Goal: Task Accomplishment & Management: Complete application form

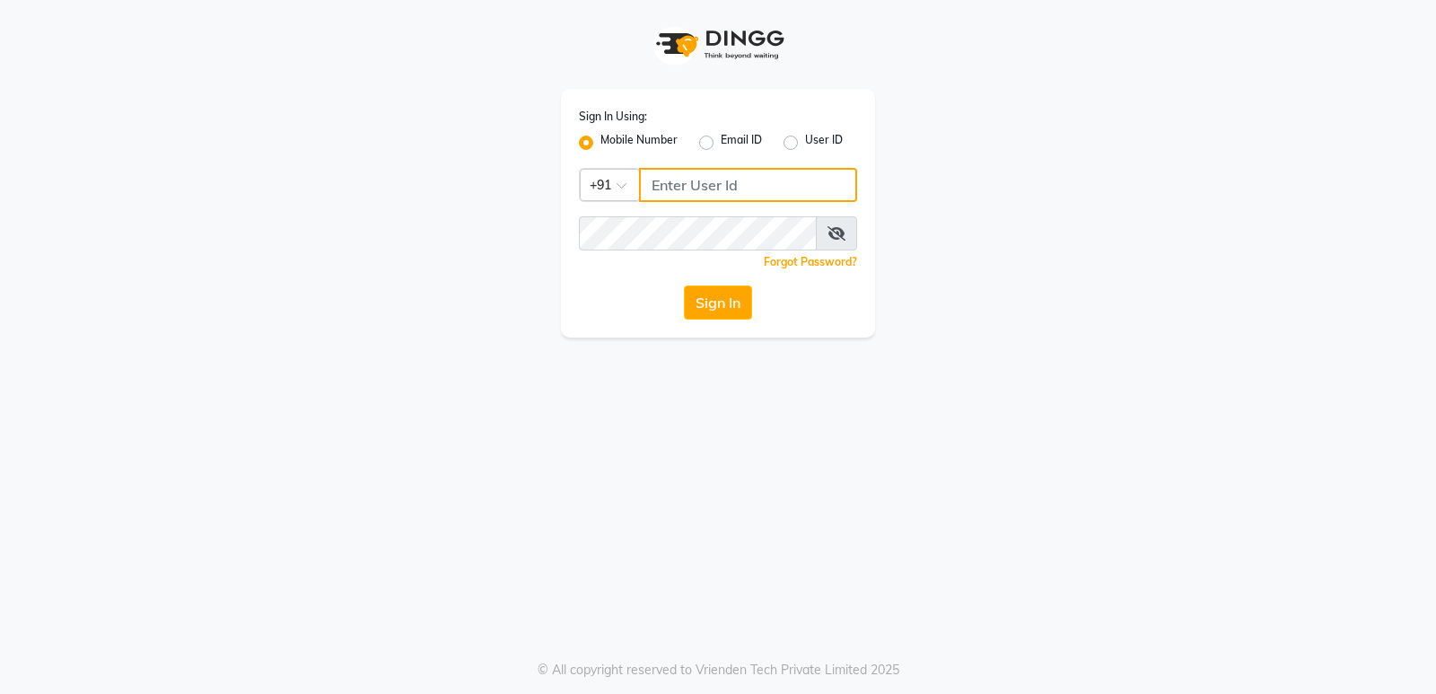
click at [647, 194] on input "Username" at bounding box center [748, 185] width 218 height 34
type input "9606078828"
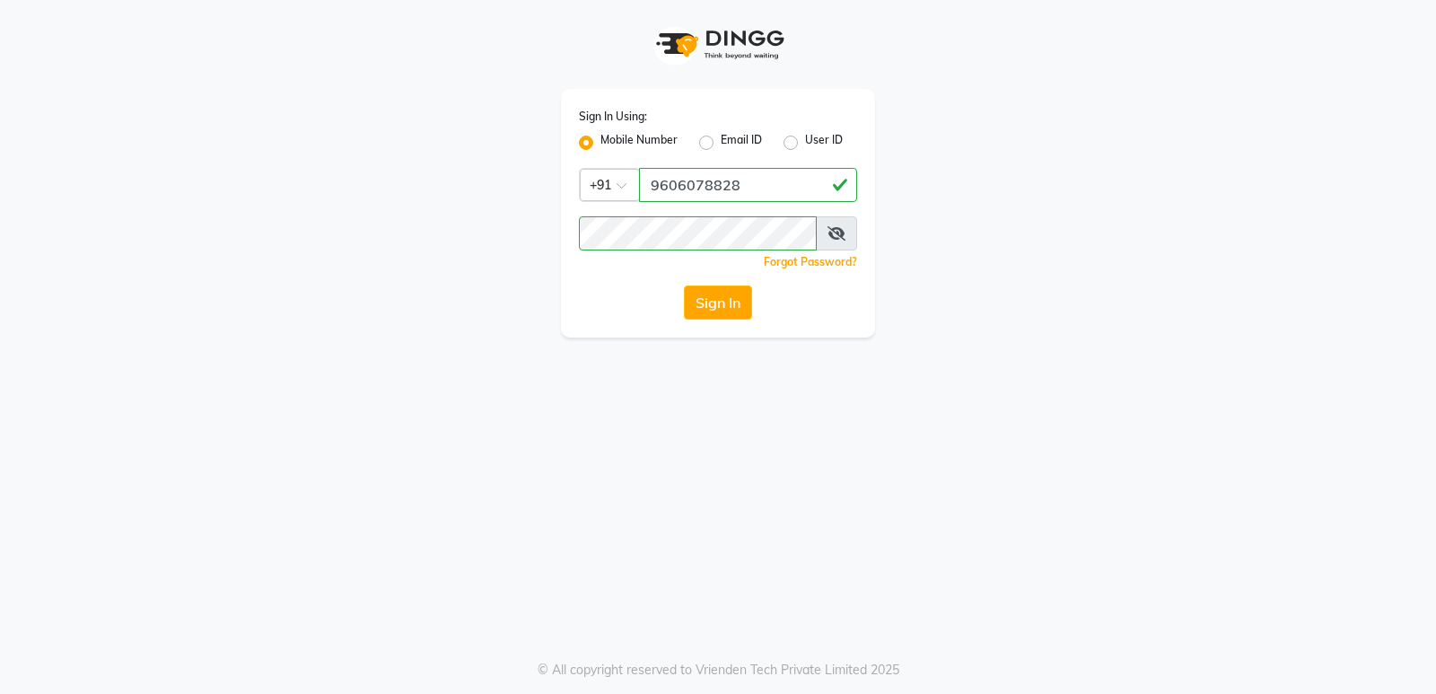
click at [722, 372] on div "Sign In Using: Mobile Number Email ID User ID Country Code × [PHONE_NUMBER] Rem…" at bounding box center [718, 347] width 1436 height 694
click at [727, 297] on button "Sign In" at bounding box center [718, 302] width 68 height 34
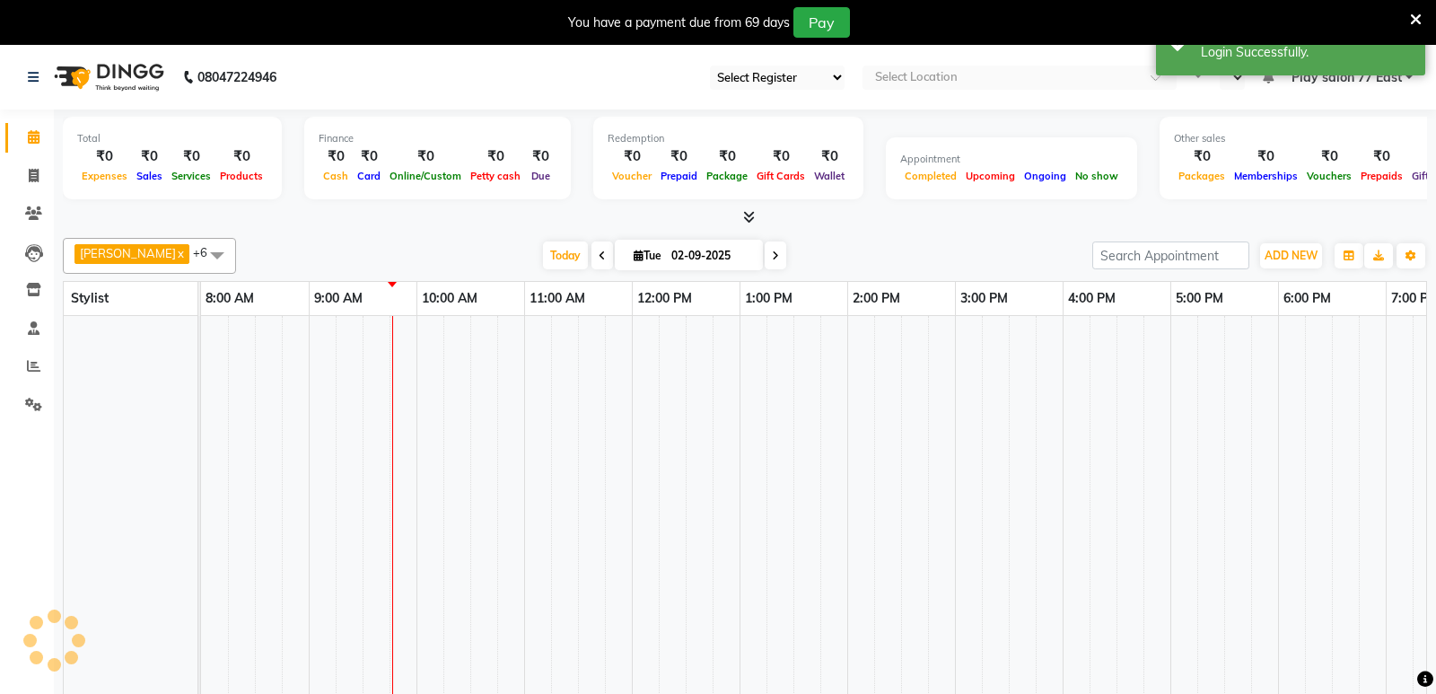
select select "95"
select select "en"
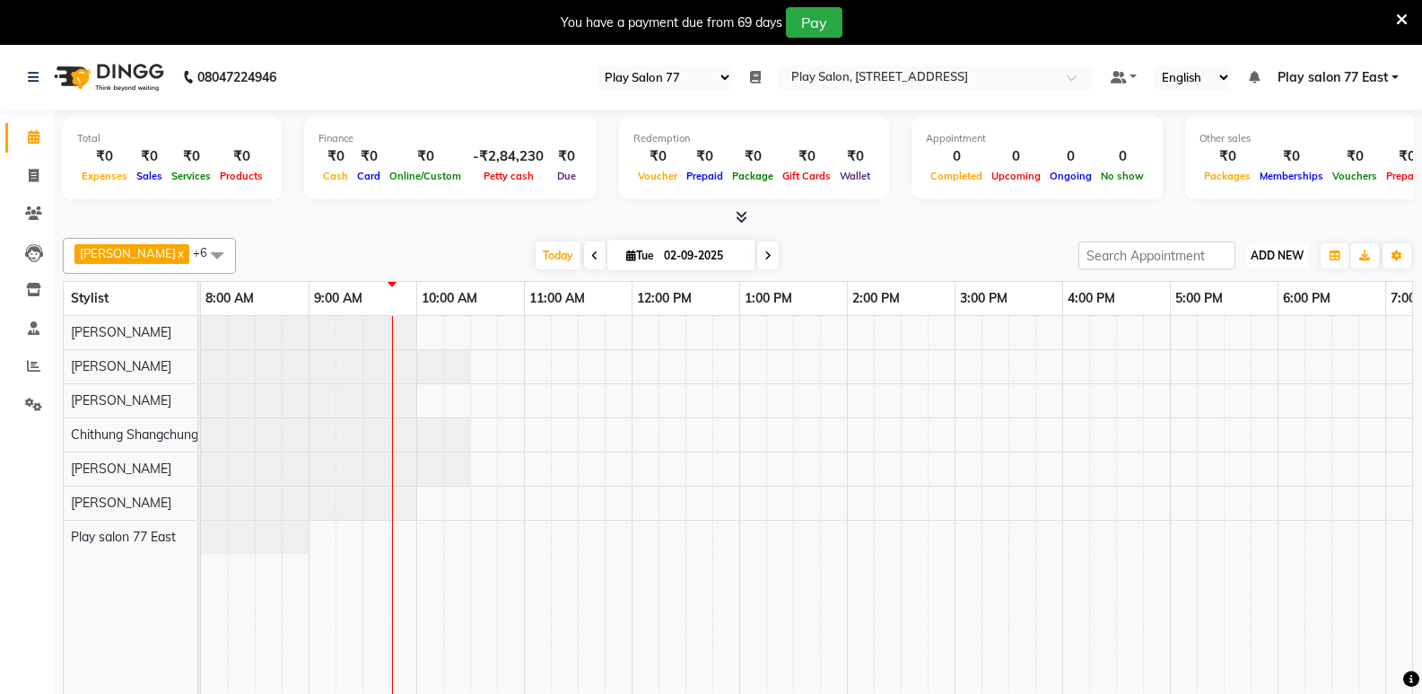
click at [1274, 254] on span "ADD NEW" at bounding box center [1277, 255] width 53 height 13
click at [1250, 364] on link "Add Attendance" at bounding box center [1237, 359] width 142 height 23
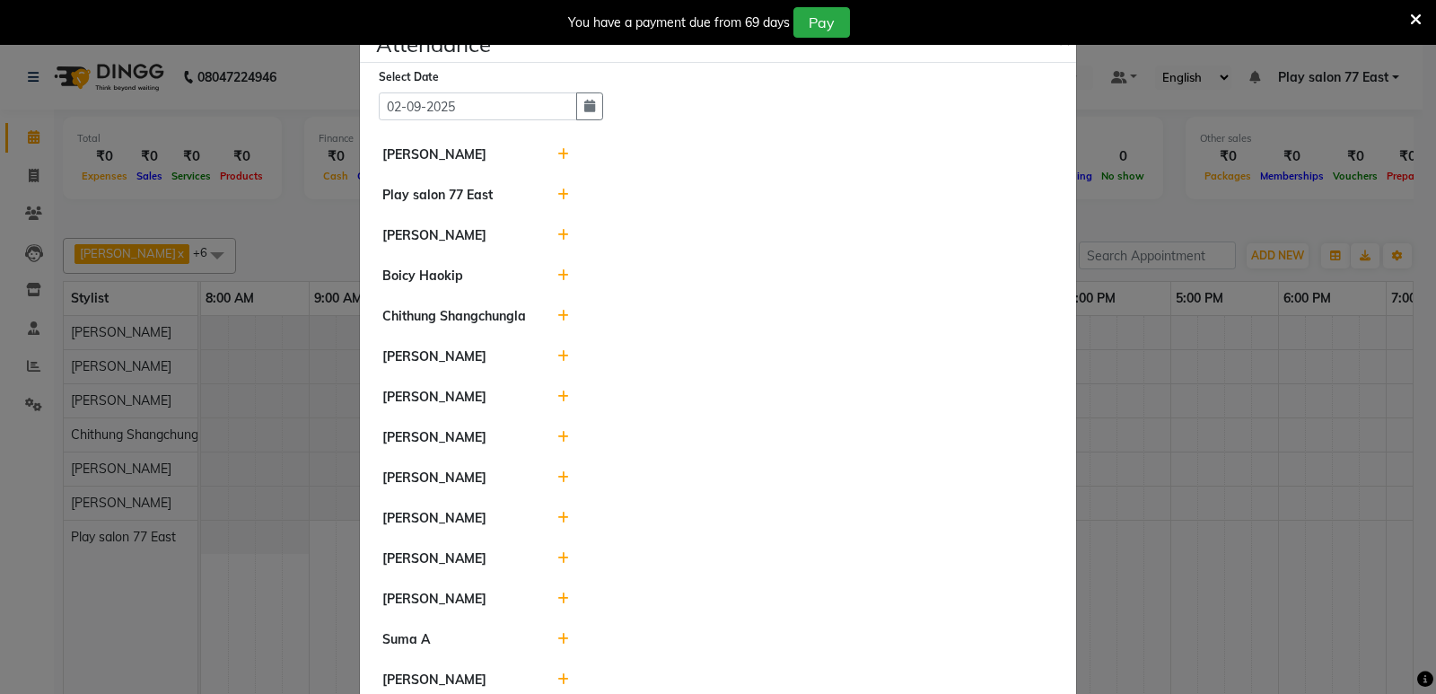
click at [557, 314] on icon at bounding box center [563, 316] width 12 height 13
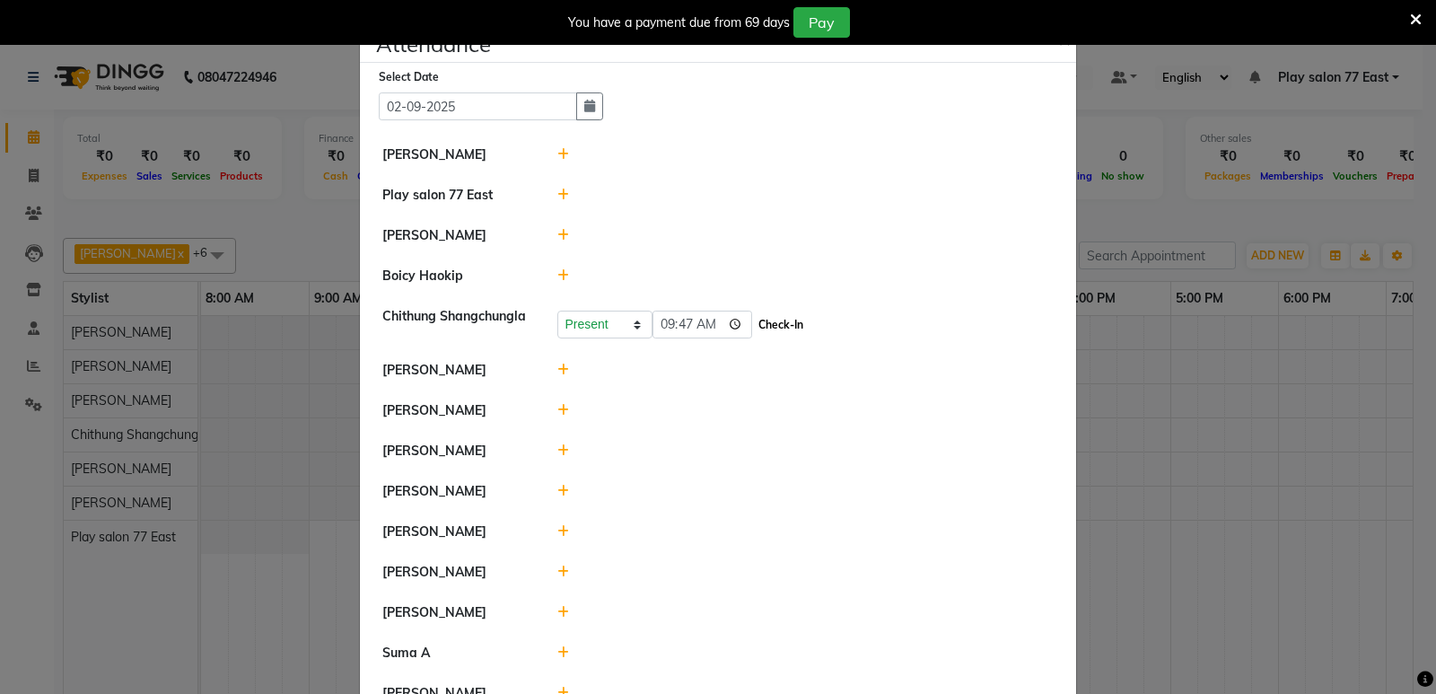
click at [754, 333] on button "Check-In" at bounding box center [781, 324] width 54 height 25
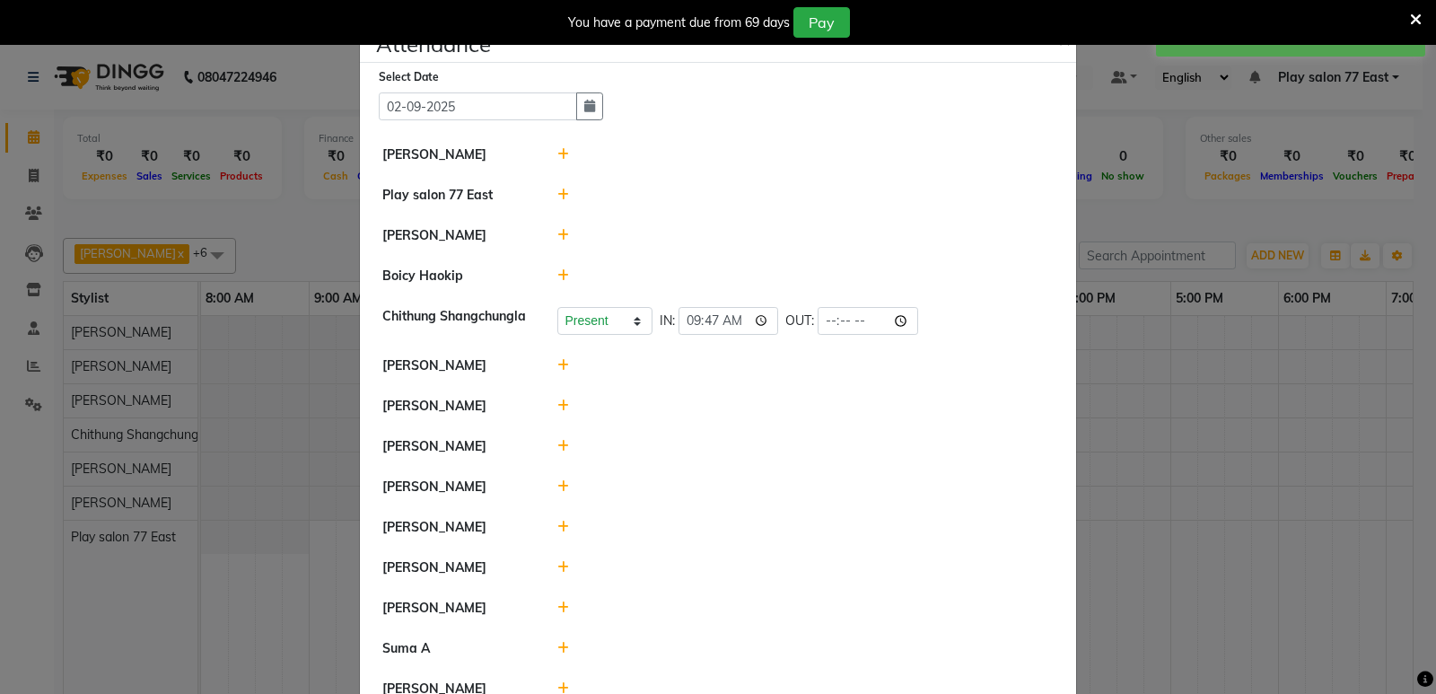
click at [1230, 522] on ngb-modal-window "Attendance × Select Date [DATE] [PERSON_NAME] Play salon [GEOGRAPHIC_DATA] Khus…" at bounding box center [718, 347] width 1436 height 694
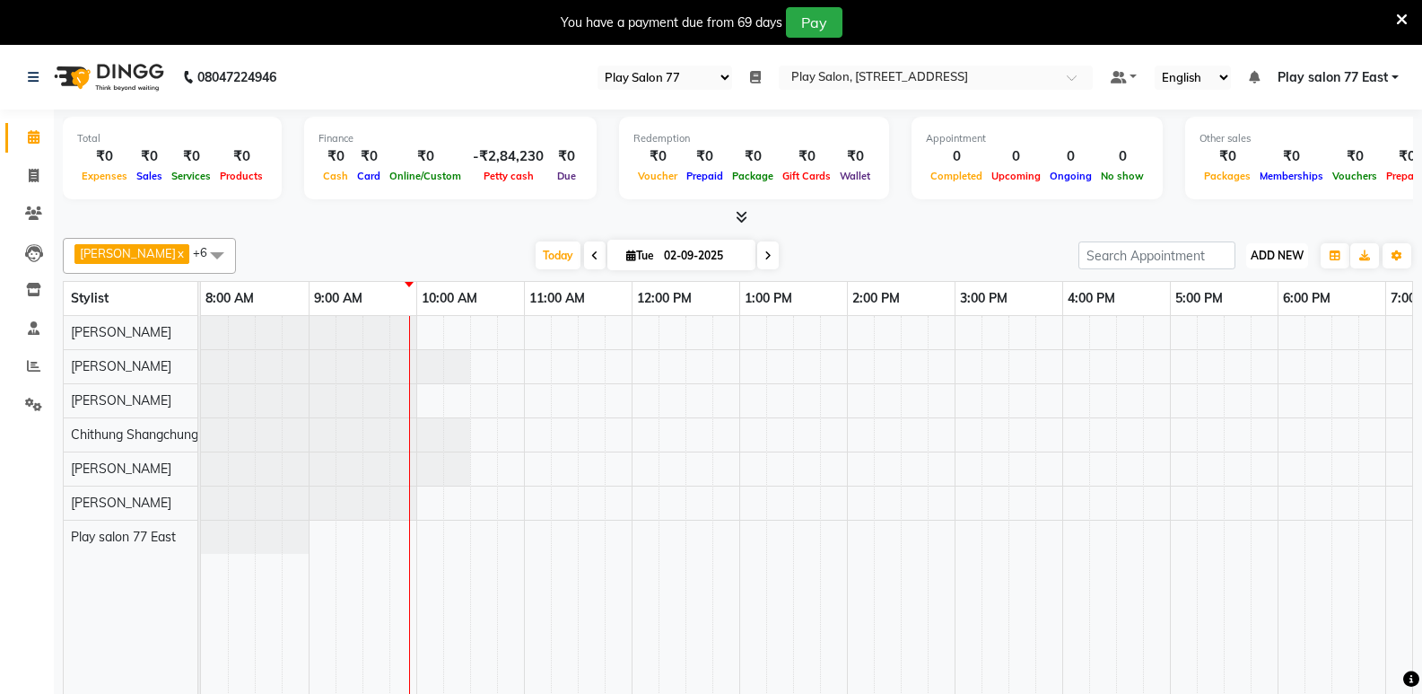
click at [1283, 261] on span "ADD NEW" at bounding box center [1277, 255] width 53 height 13
click at [1244, 360] on link "Add Attendance" at bounding box center [1237, 359] width 142 height 23
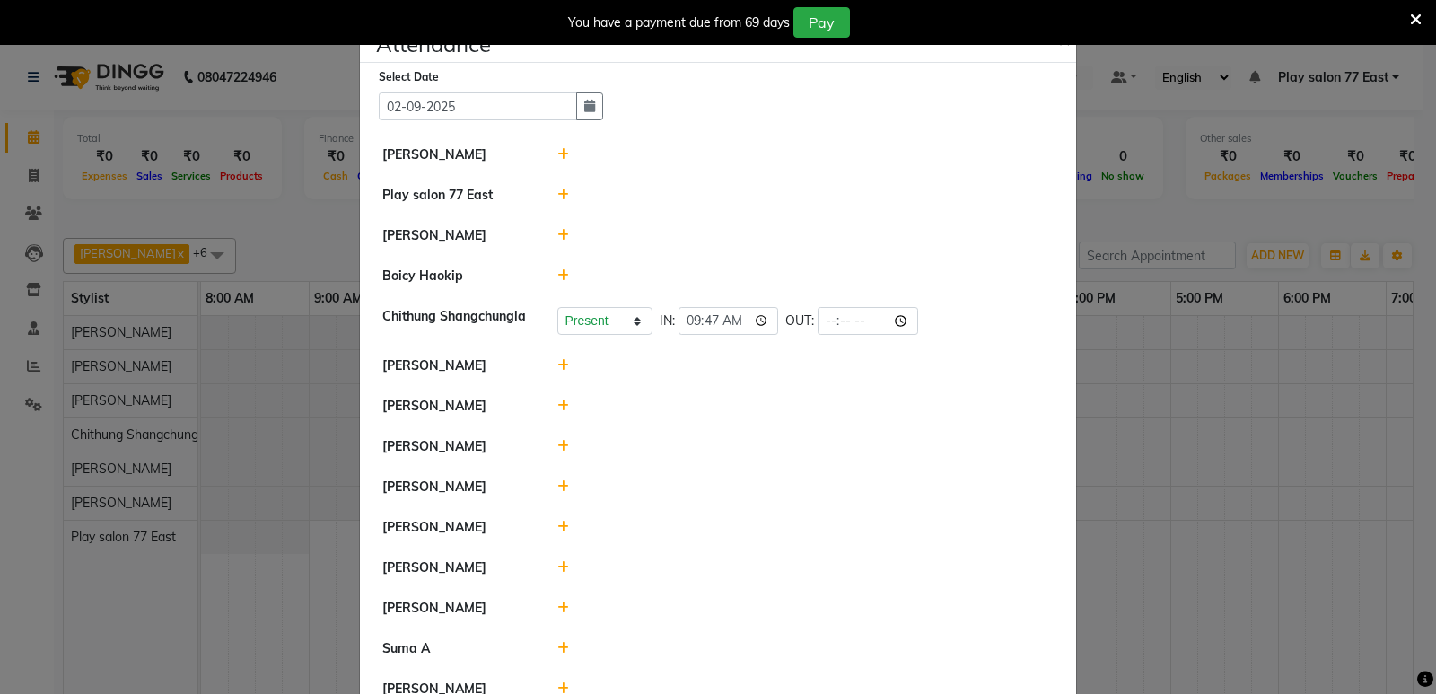
click at [557, 486] on icon at bounding box center [563, 486] width 12 height 13
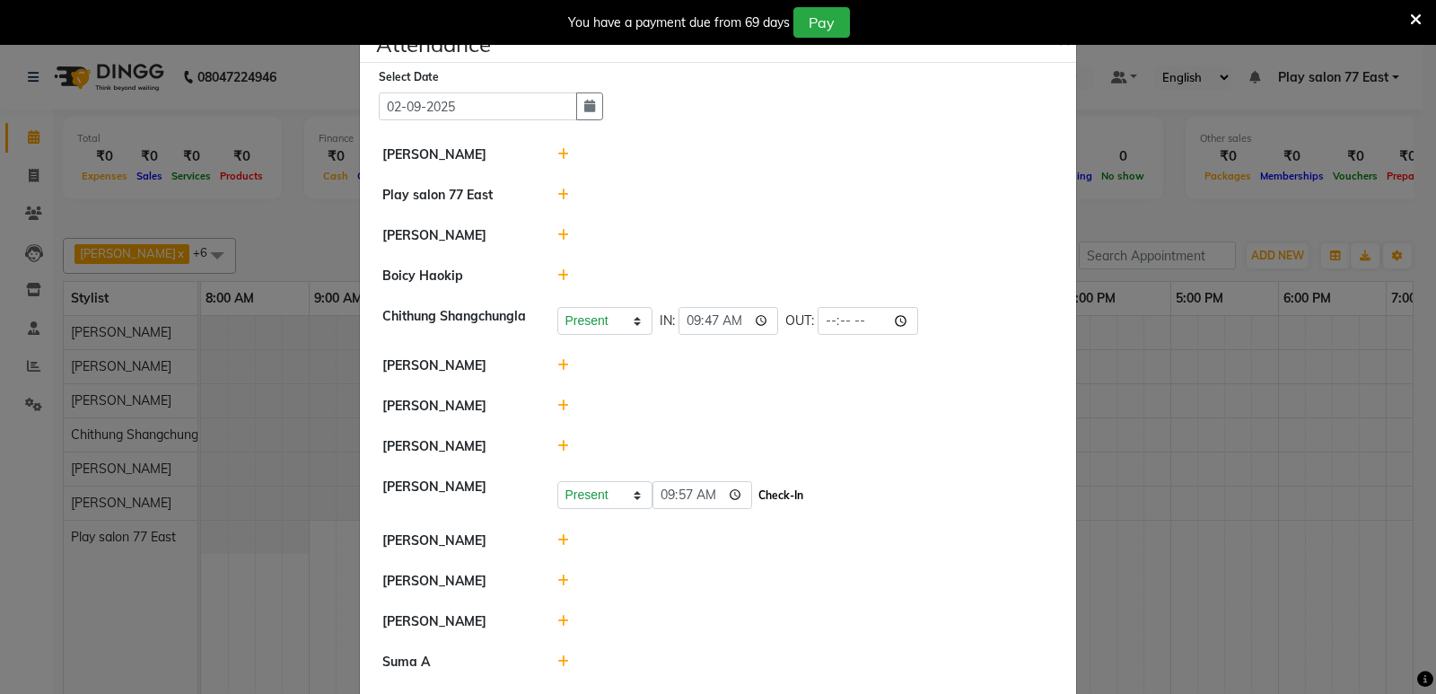
click at [754, 496] on button "Check-In" at bounding box center [781, 495] width 54 height 25
click at [1135, 493] on ngb-modal-window "Attendance × Select Date [DATE] [PERSON_NAME] Play salon [GEOGRAPHIC_DATA] Khus…" at bounding box center [718, 347] width 1436 height 694
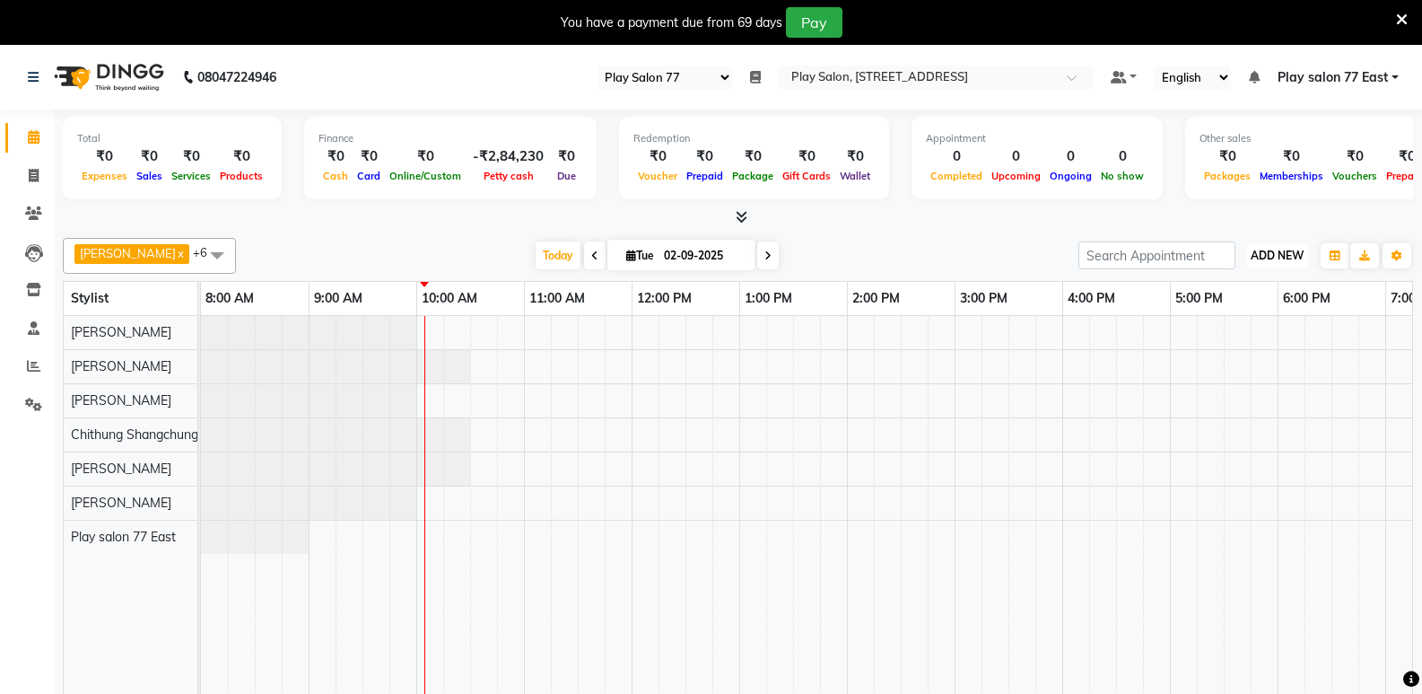
click at [1289, 258] on span "ADD NEW" at bounding box center [1277, 255] width 53 height 13
click at [1238, 360] on link "Add Attendance" at bounding box center [1237, 359] width 142 height 23
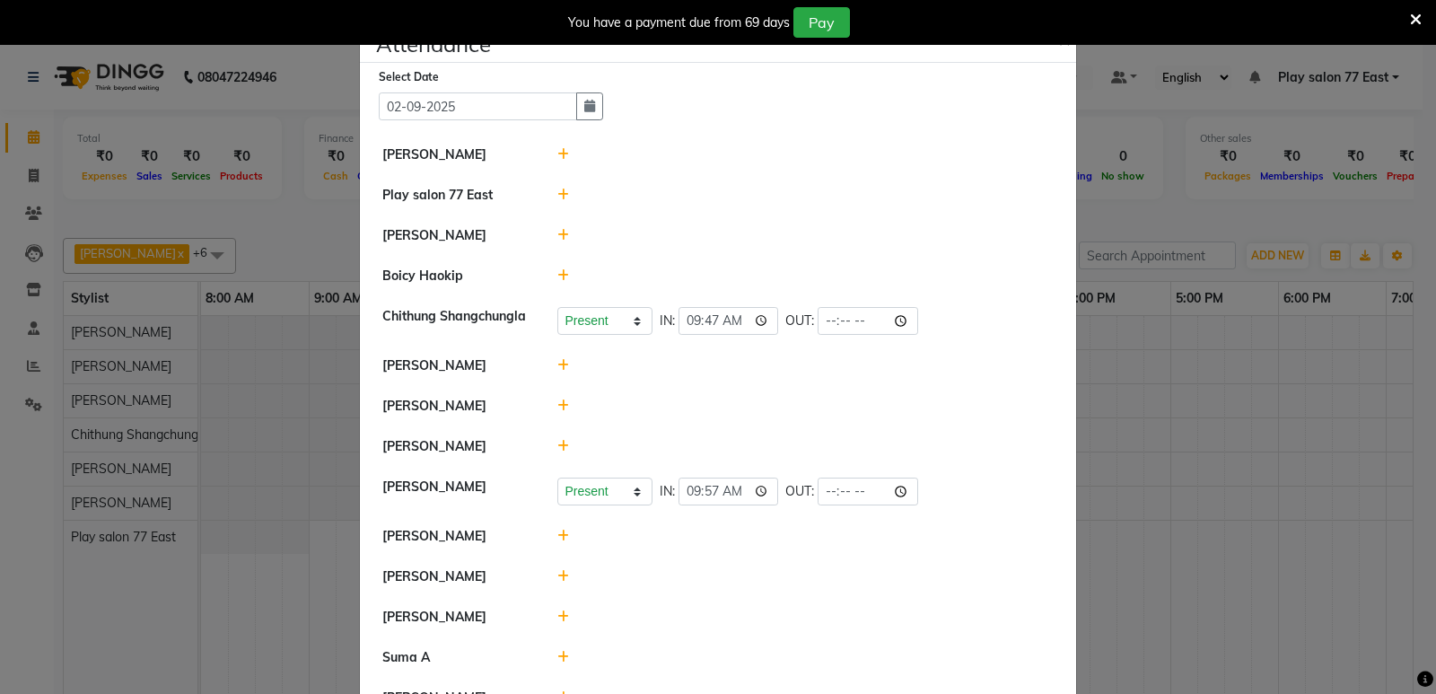
click at [557, 368] on icon at bounding box center [563, 365] width 12 height 13
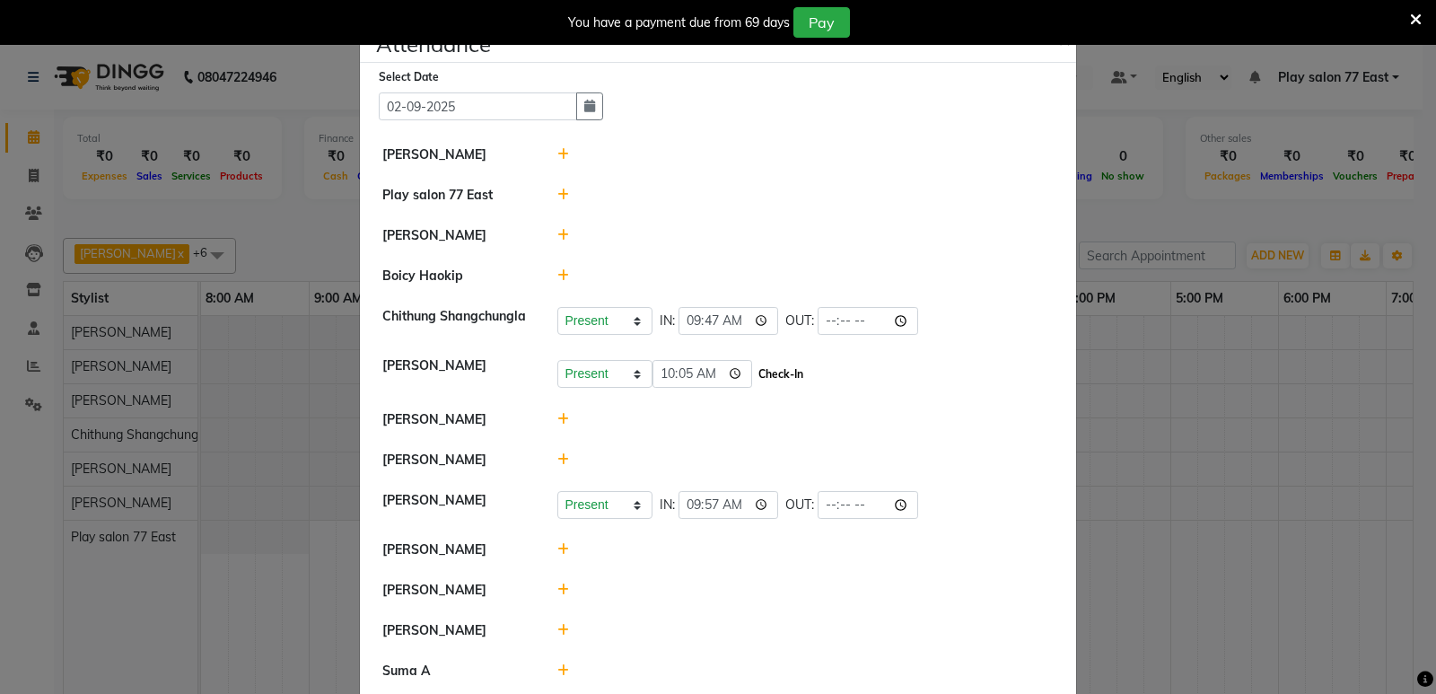
click at [754, 370] on button "Check-In" at bounding box center [781, 374] width 54 height 25
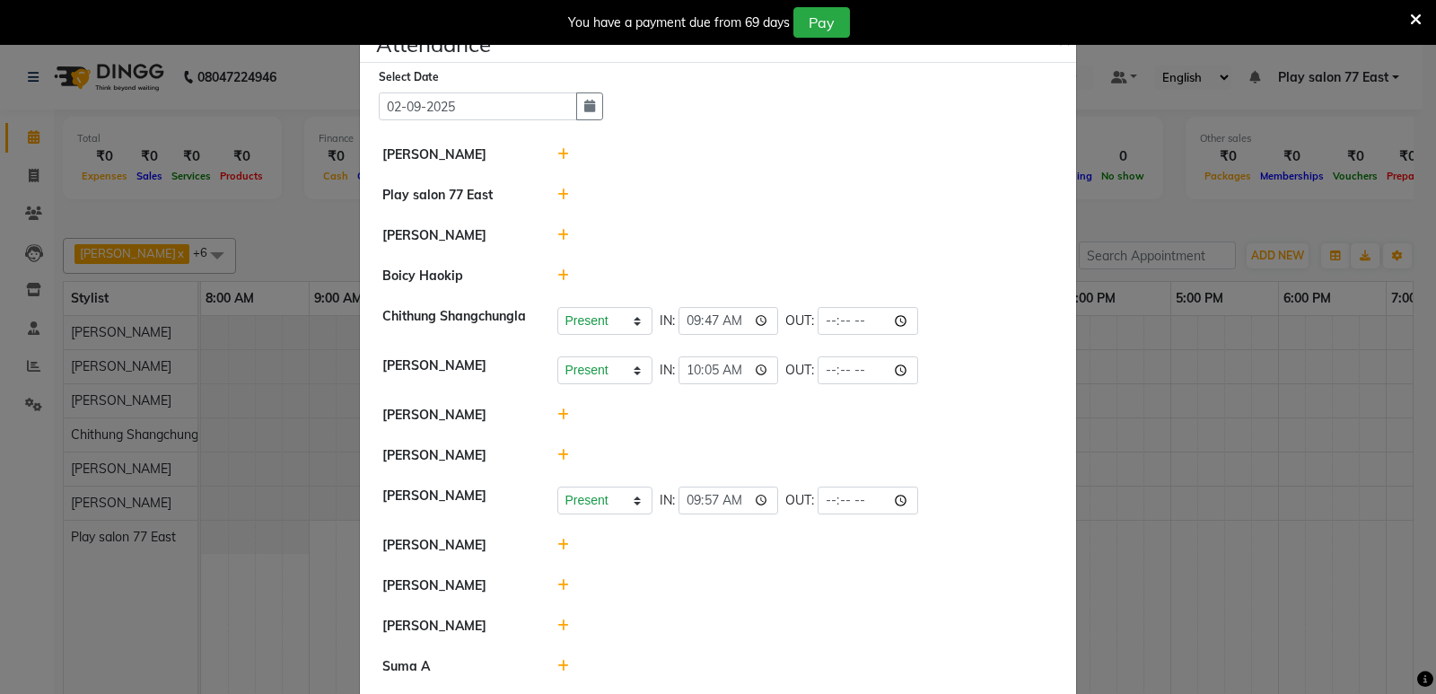
click at [557, 160] on icon at bounding box center [563, 154] width 12 height 13
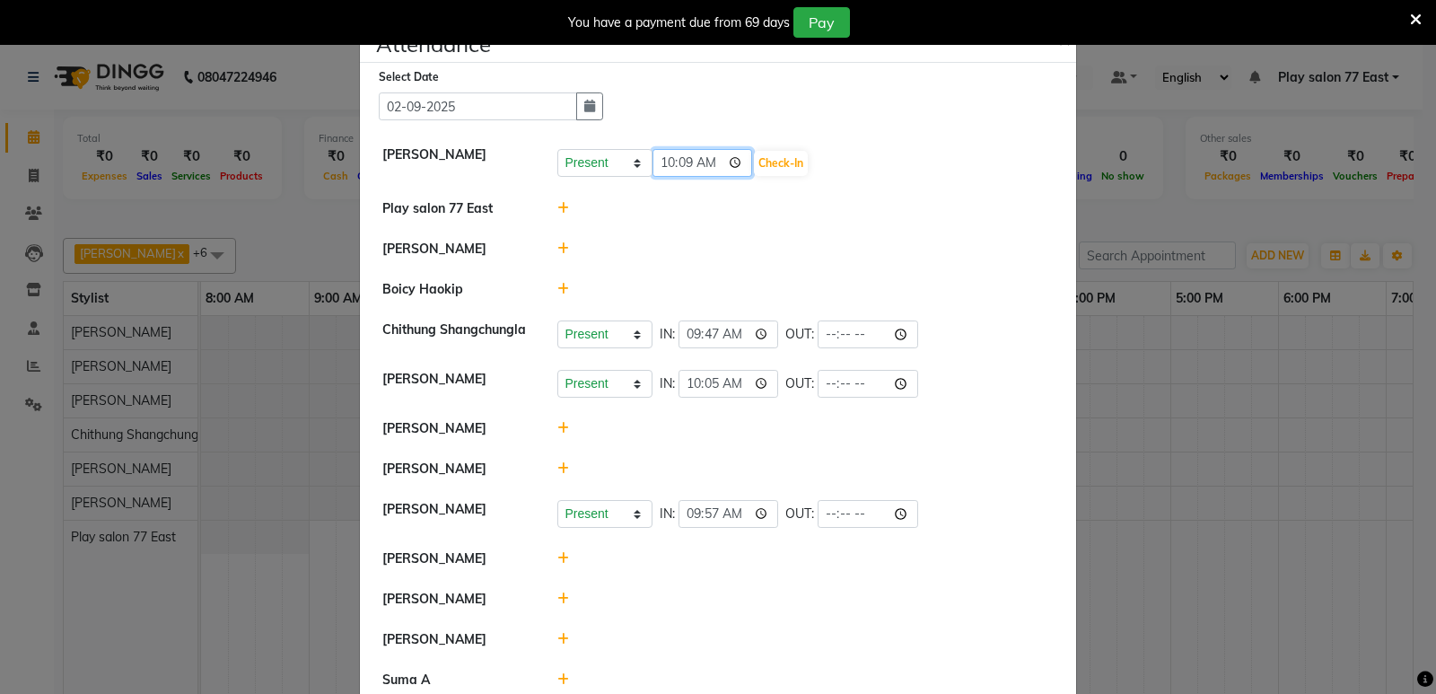
click at [683, 167] on input "10:09" at bounding box center [702, 163] width 101 height 28
click at [706, 163] on input "10:09" at bounding box center [702, 163] width 101 height 28
click at [706, 167] on input "10:09" at bounding box center [702, 163] width 101 height 28
click at [706, 168] on input "10:09" at bounding box center [702, 163] width 101 height 28
type input "10:08"
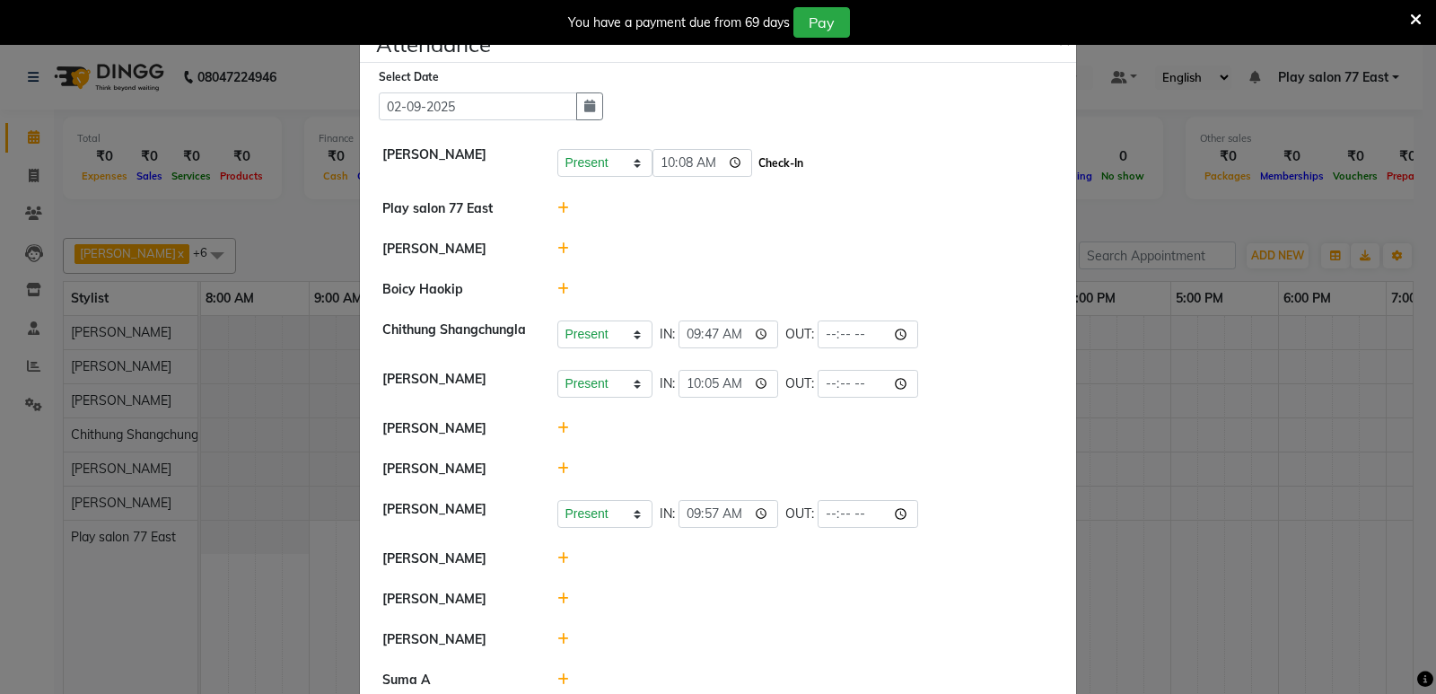
click at [764, 156] on button "Check-In" at bounding box center [781, 163] width 54 height 25
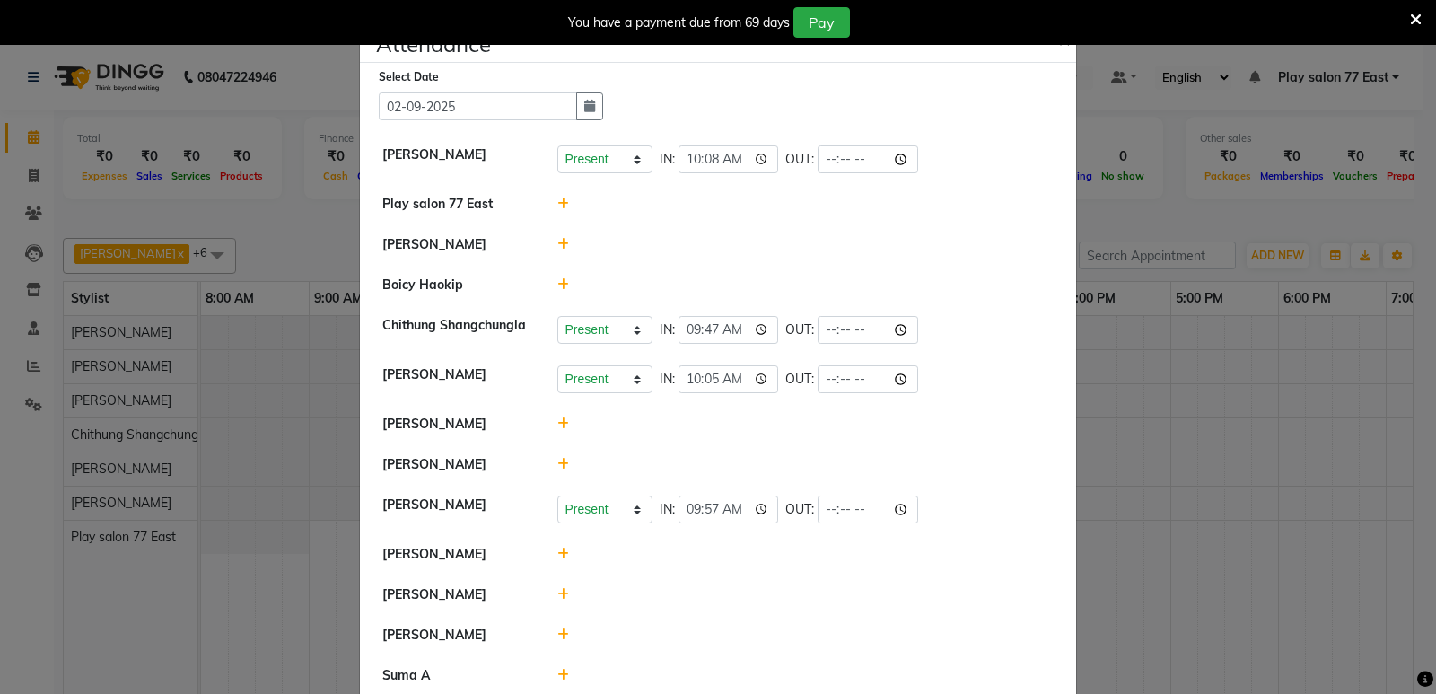
click at [1062, 45] on body "08047224946 Select Register Play Salon 77 Daily Open Registers nothing to show …" at bounding box center [718, 392] width 1436 height 694
click at [1058, 46] on span "×" at bounding box center [1064, 38] width 13 height 27
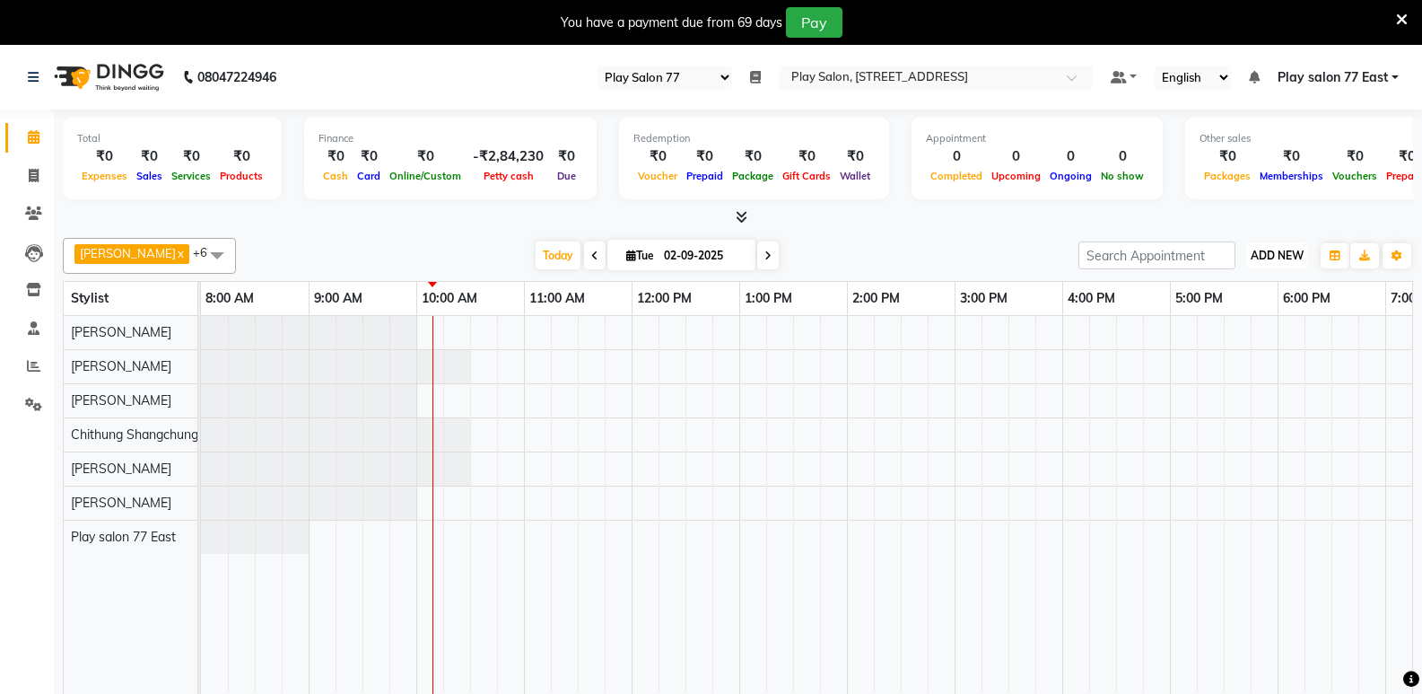
click at [1271, 258] on span "ADD NEW" at bounding box center [1277, 255] width 53 height 13
click at [1203, 362] on link "Add Attendance" at bounding box center [1237, 359] width 142 height 23
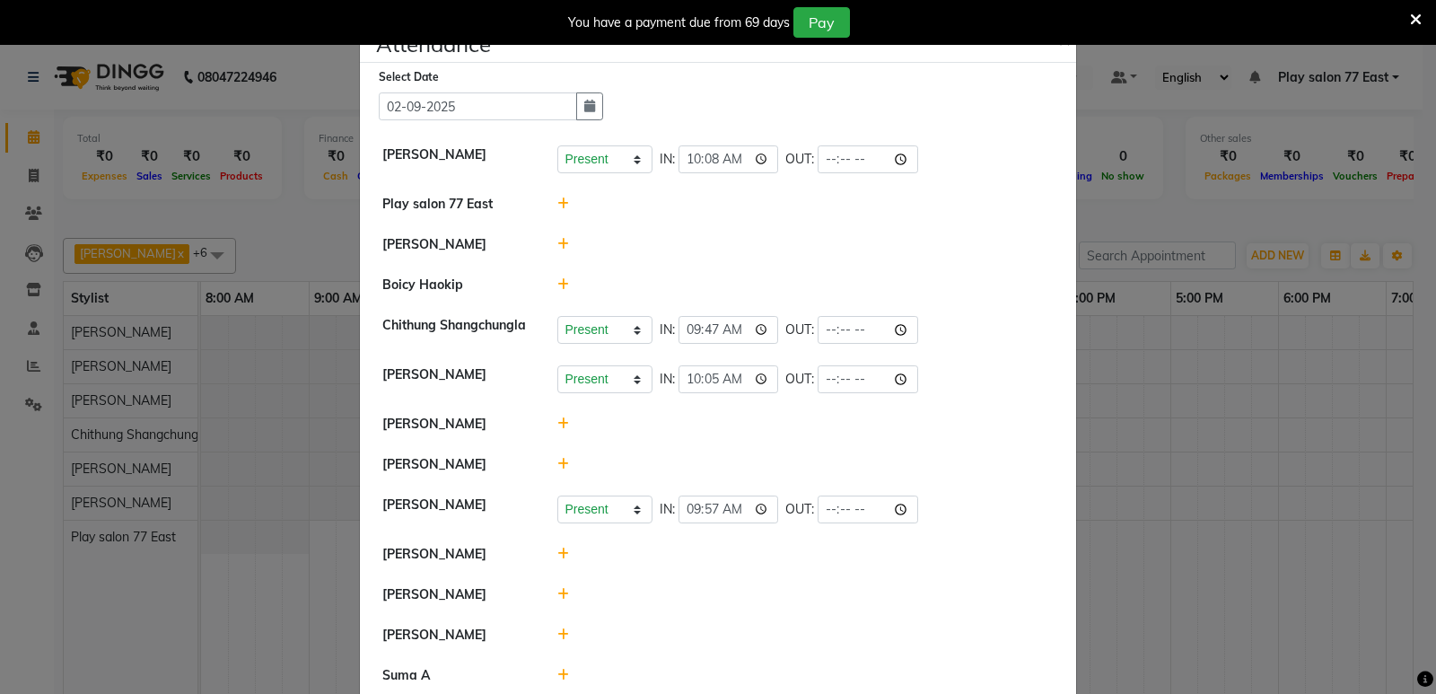
click at [1044, 13] on button "×" at bounding box center [1066, 38] width 45 height 50
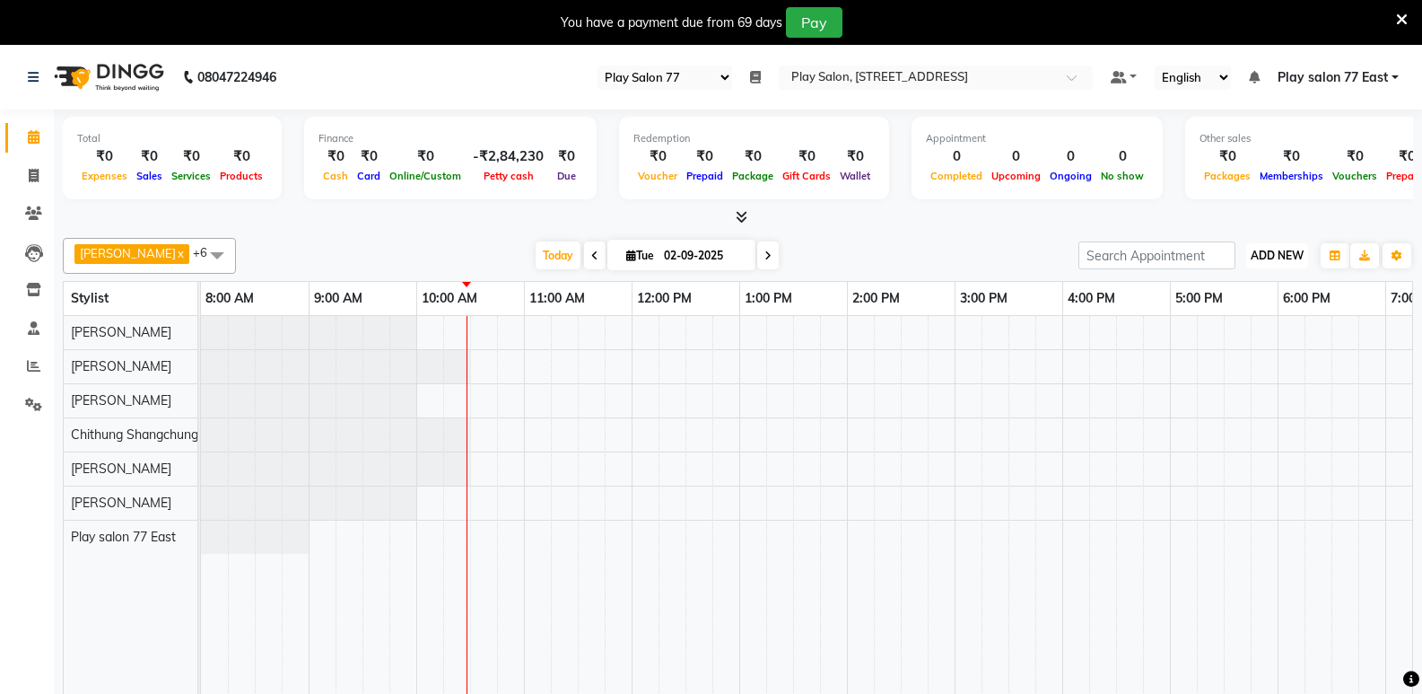
click at [1272, 254] on span "ADD NEW" at bounding box center [1277, 255] width 53 height 13
click at [1257, 363] on link "Add Attendance" at bounding box center [1237, 359] width 142 height 23
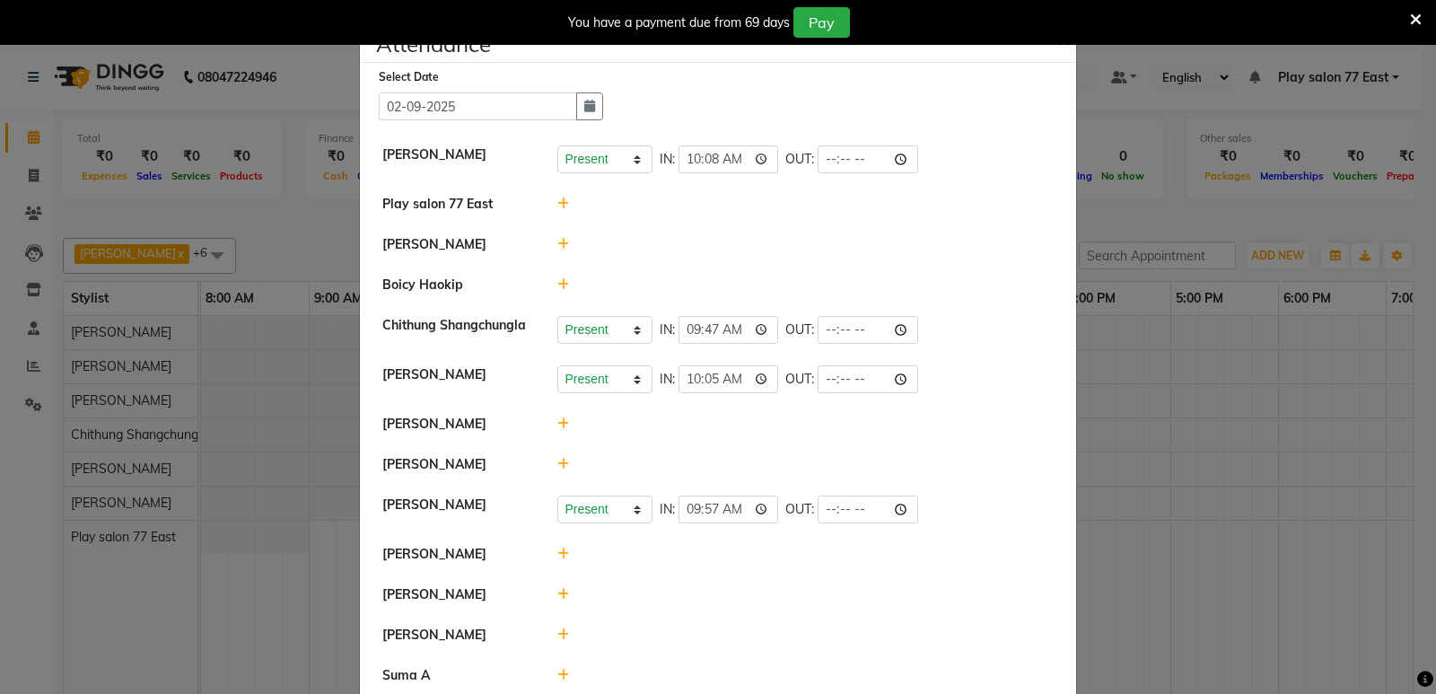
click at [557, 552] on icon at bounding box center [563, 553] width 12 height 13
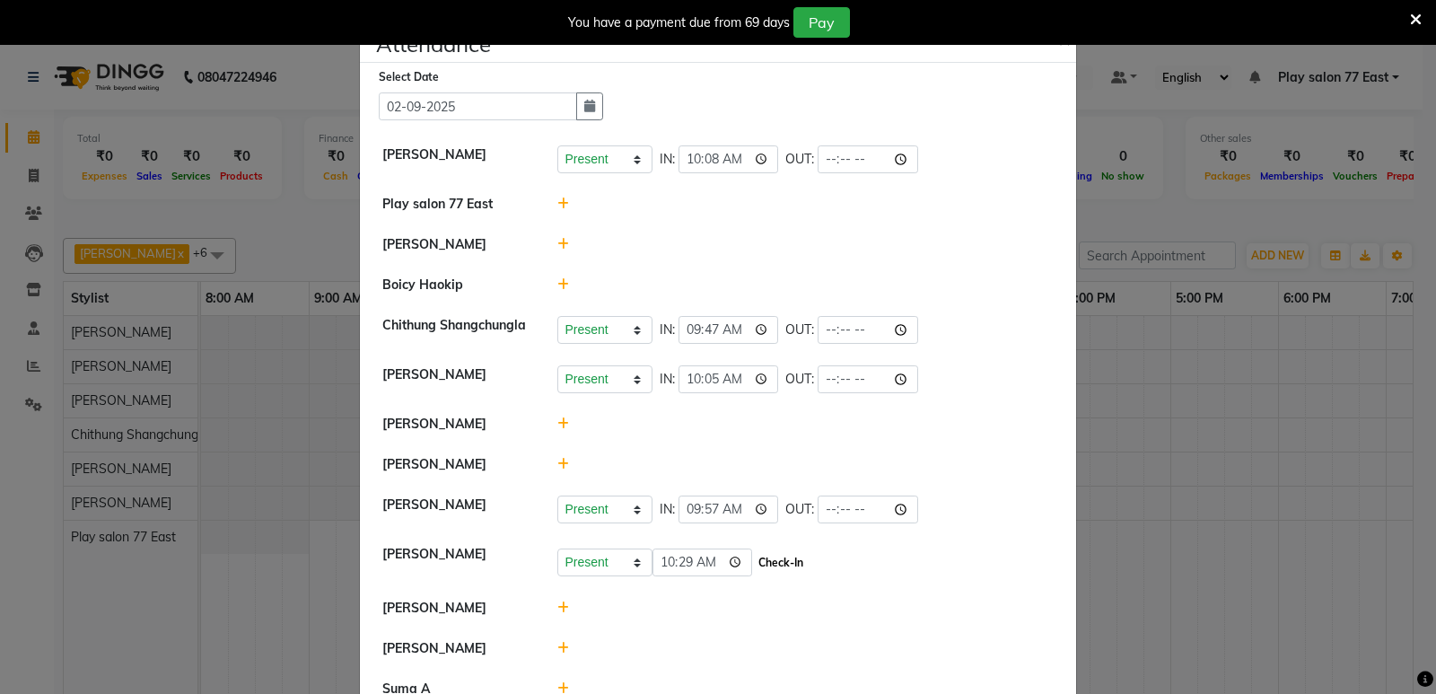
click at [763, 561] on button "Check-In" at bounding box center [781, 562] width 54 height 25
click at [1058, 40] on div "You have a payment due from 69 days Pay" at bounding box center [718, 22] width 1436 height 45
click at [1058, 47] on span "×" at bounding box center [1064, 38] width 13 height 27
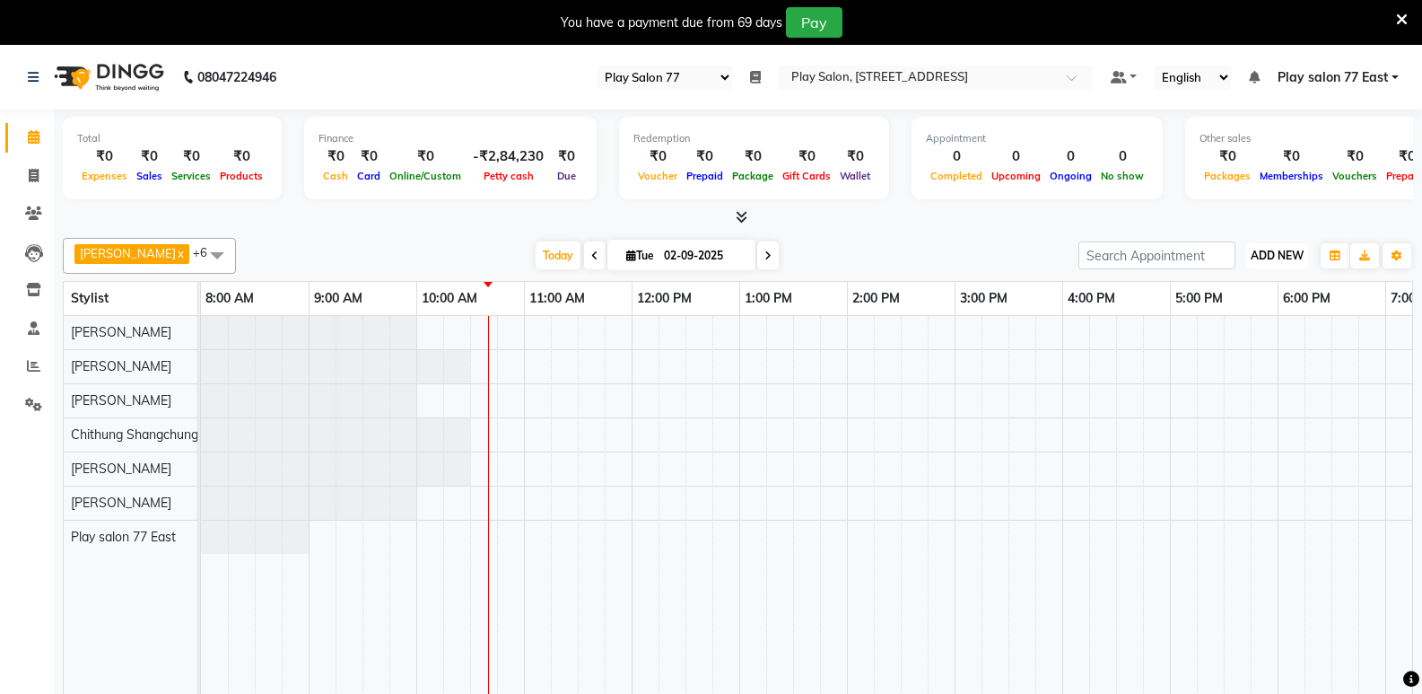
click at [1288, 249] on span "ADD NEW" at bounding box center [1277, 255] width 53 height 13
click at [1256, 355] on link "Add Attendance" at bounding box center [1237, 359] width 142 height 23
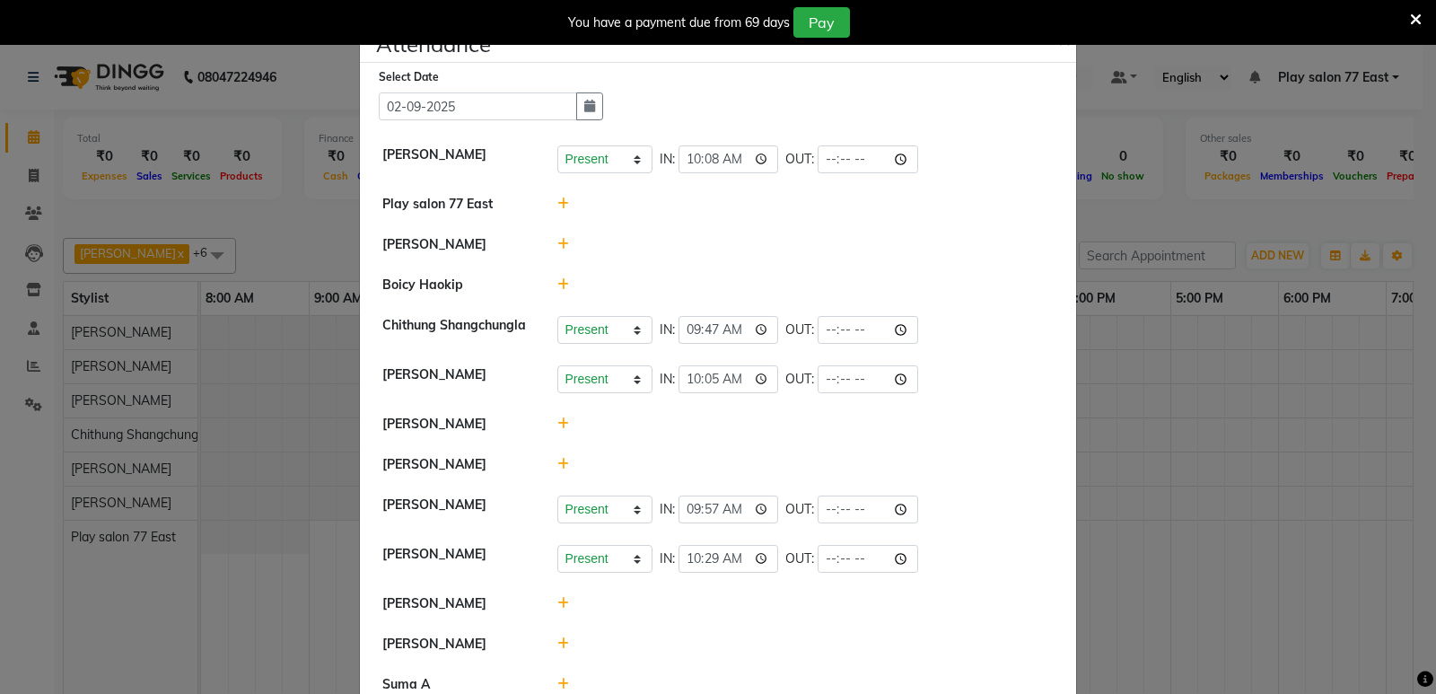
click at [1197, 381] on ngb-modal-window "Attendance × Select Date [DATE] [PERSON_NAME] Present Absent Late Half Day Week…" at bounding box center [718, 347] width 1436 height 694
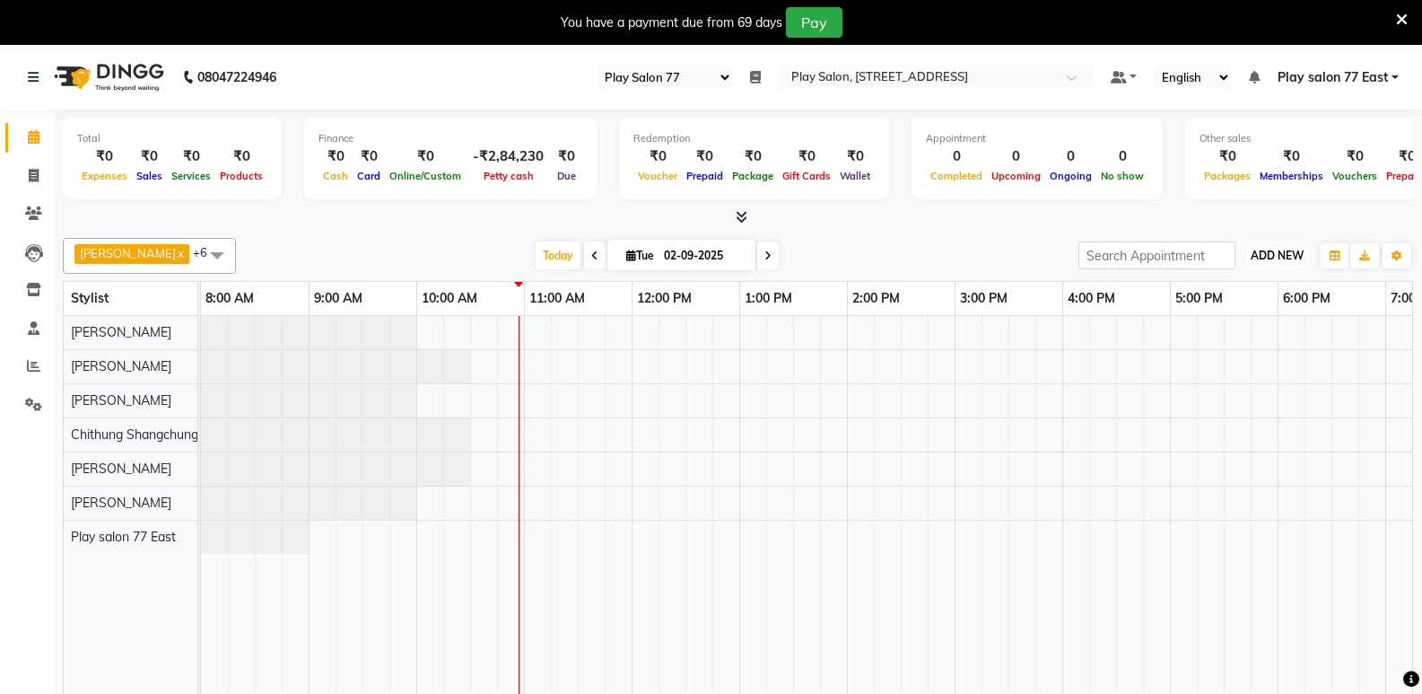
click at [1271, 254] on span "ADD NEW" at bounding box center [1277, 255] width 53 height 13
click at [1249, 364] on link "Add Attendance" at bounding box center [1237, 359] width 142 height 23
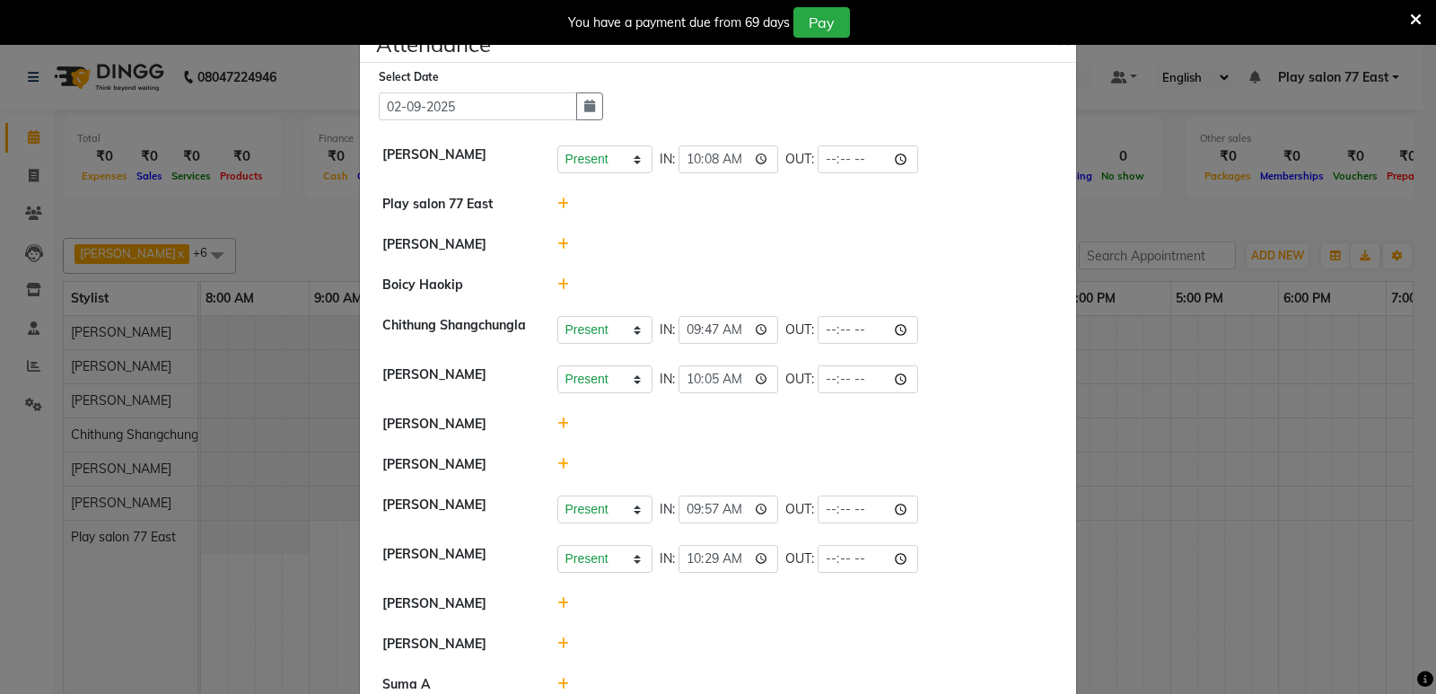
click at [559, 463] on icon at bounding box center [563, 464] width 12 height 13
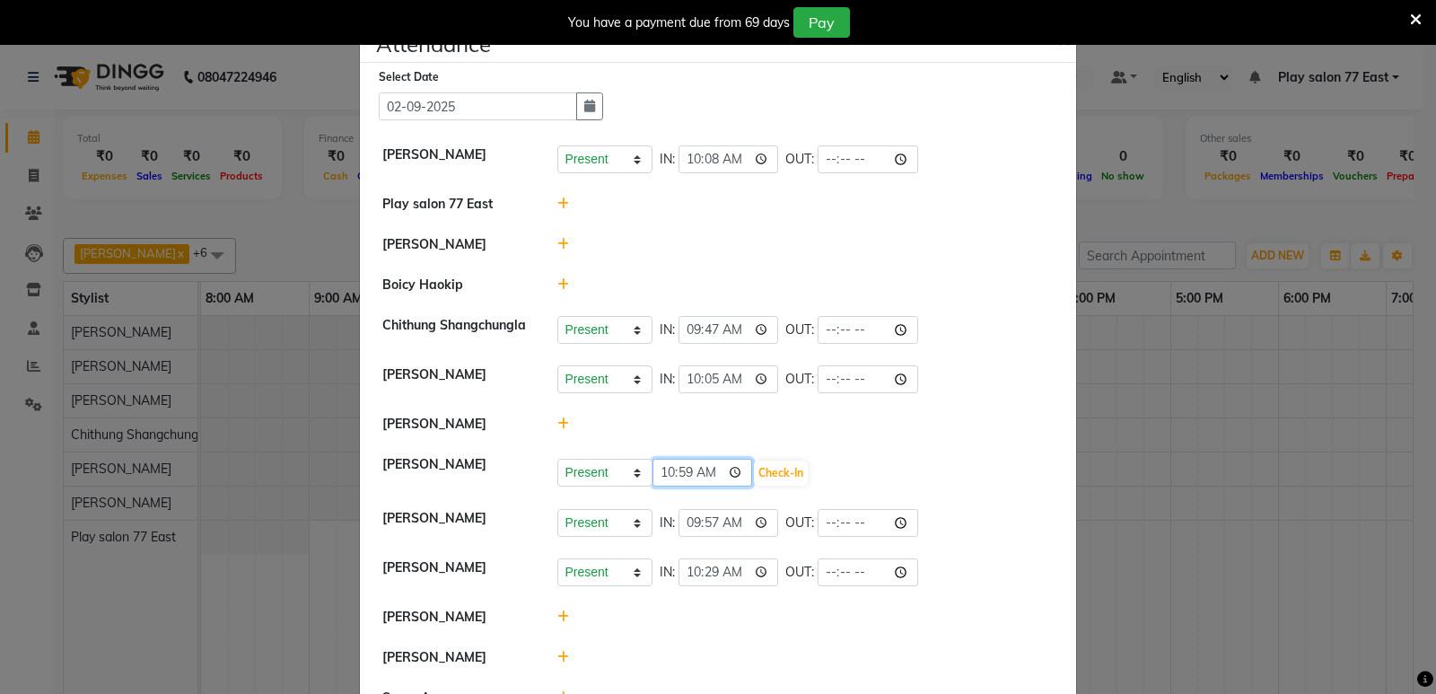
click at [708, 468] on input "10:59" at bounding box center [702, 473] width 101 height 28
click at [822, 241] on div at bounding box center [806, 244] width 524 height 19
click at [709, 472] on input "10:28" at bounding box center [702, 473] width 101 height 28
type input "10:30"
click at [758, 470] on button "Check-In" at bounding box center [781, 472] width 54 height 25
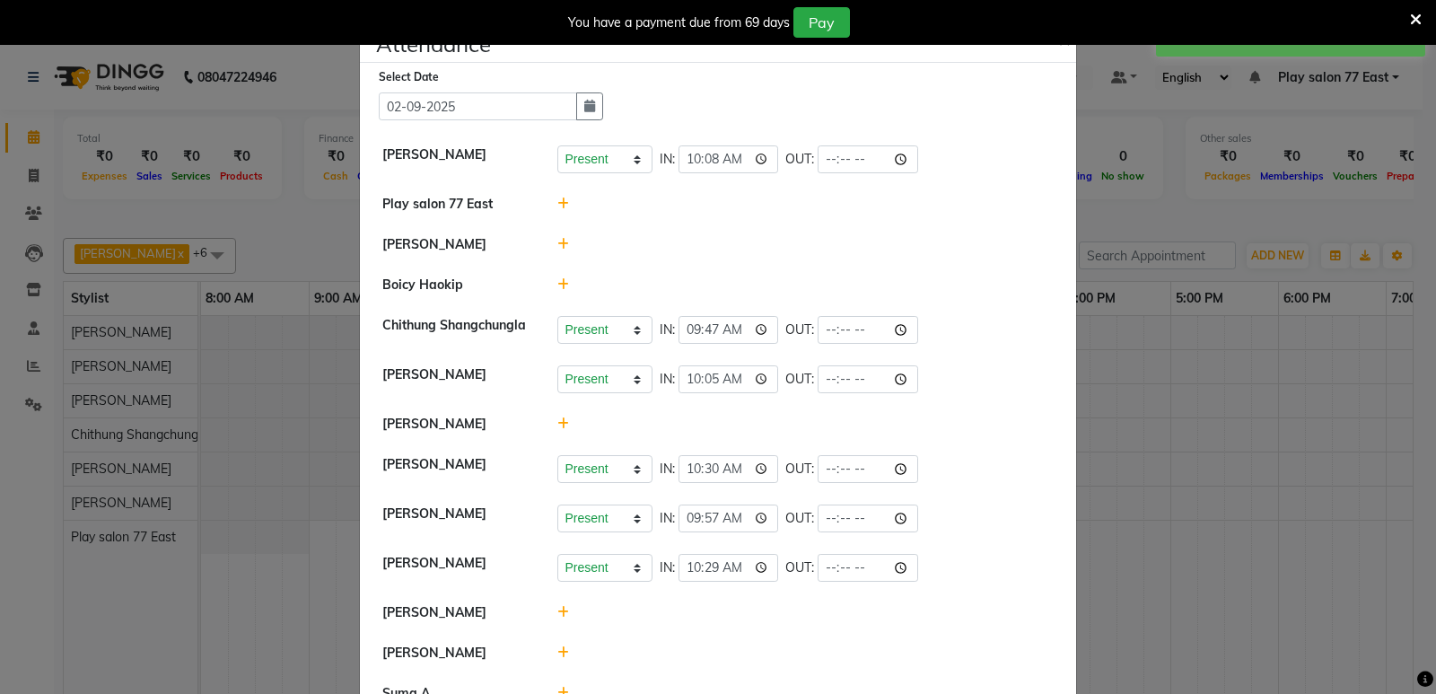
click at [1176, 431] on ngb-modal-window "Attendance × Select Date [DATE] [PERSON_NAME] Present Absent Late Half Day Week…" at bounding box center [718, 347] width 1436 height 694
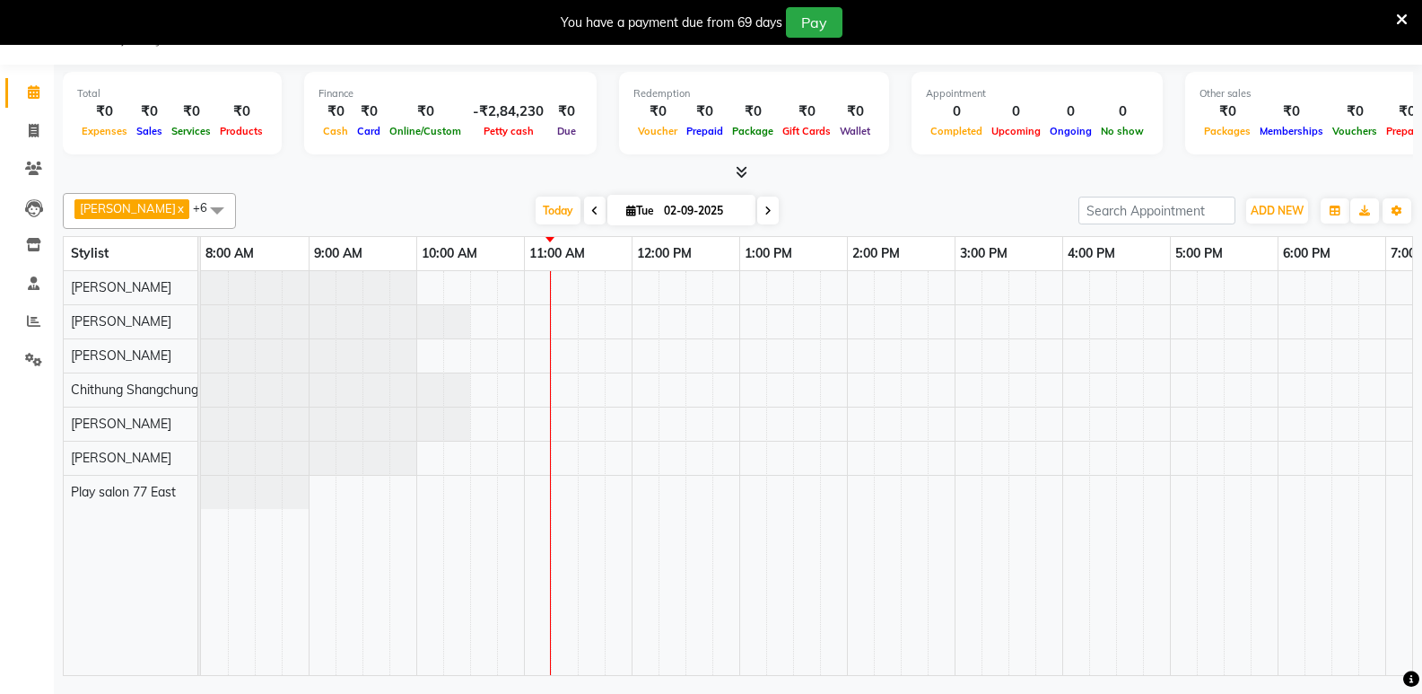
scroll to position [0, 188]
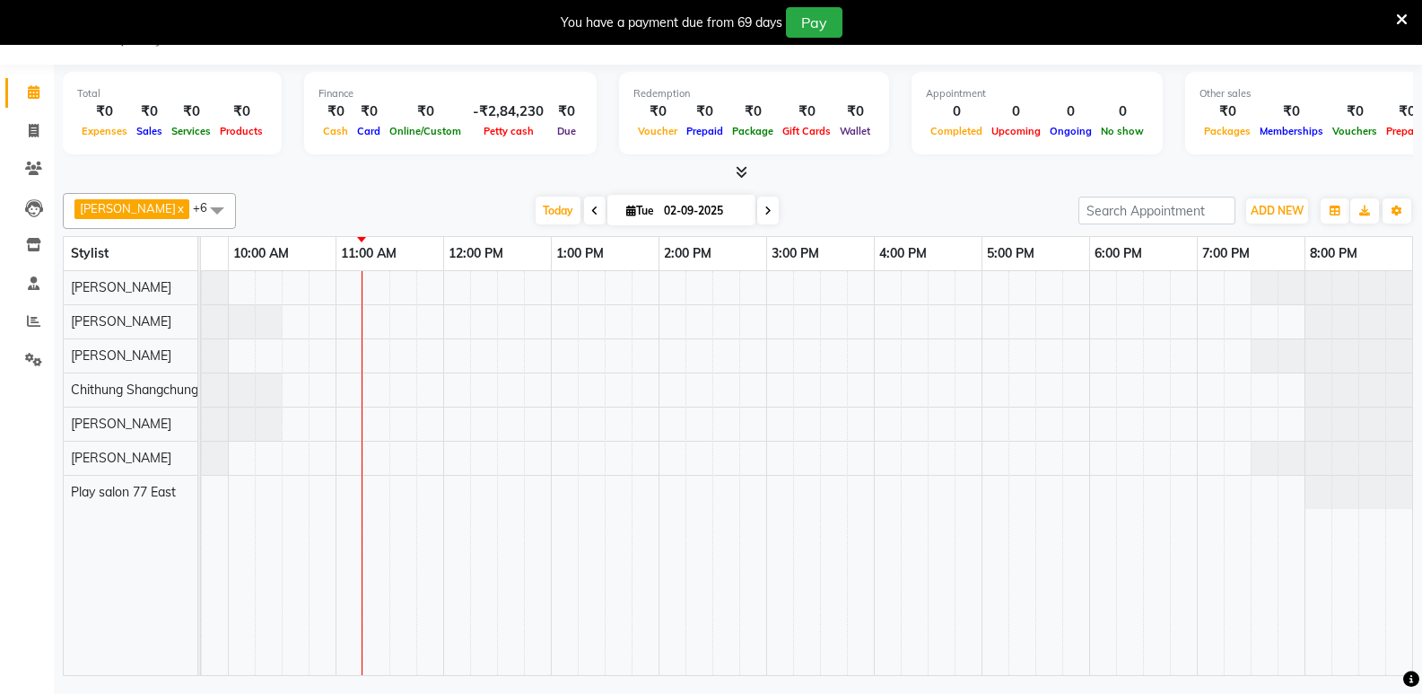
click at [1404, 671] on icon at bounding box center [1412, 679] width 16 height 16
